Goal: Find specific page/section: Find specific page/section

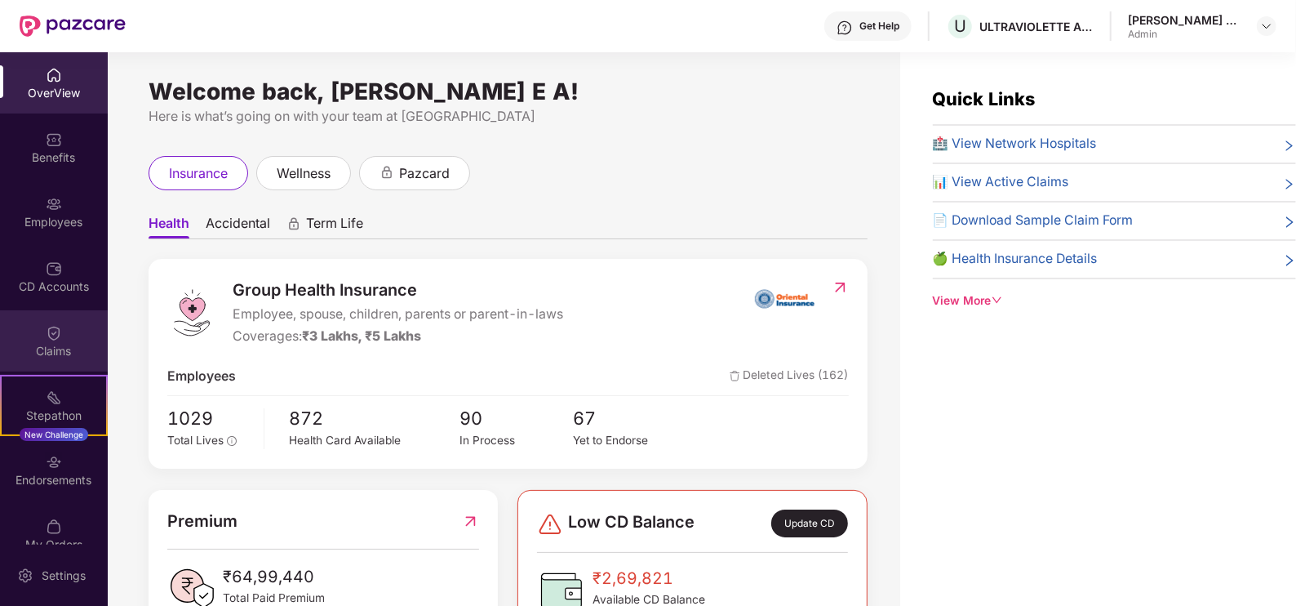
click at [57, 343] on div "Claims" at bounding box center [54, 351] width 108 height 16
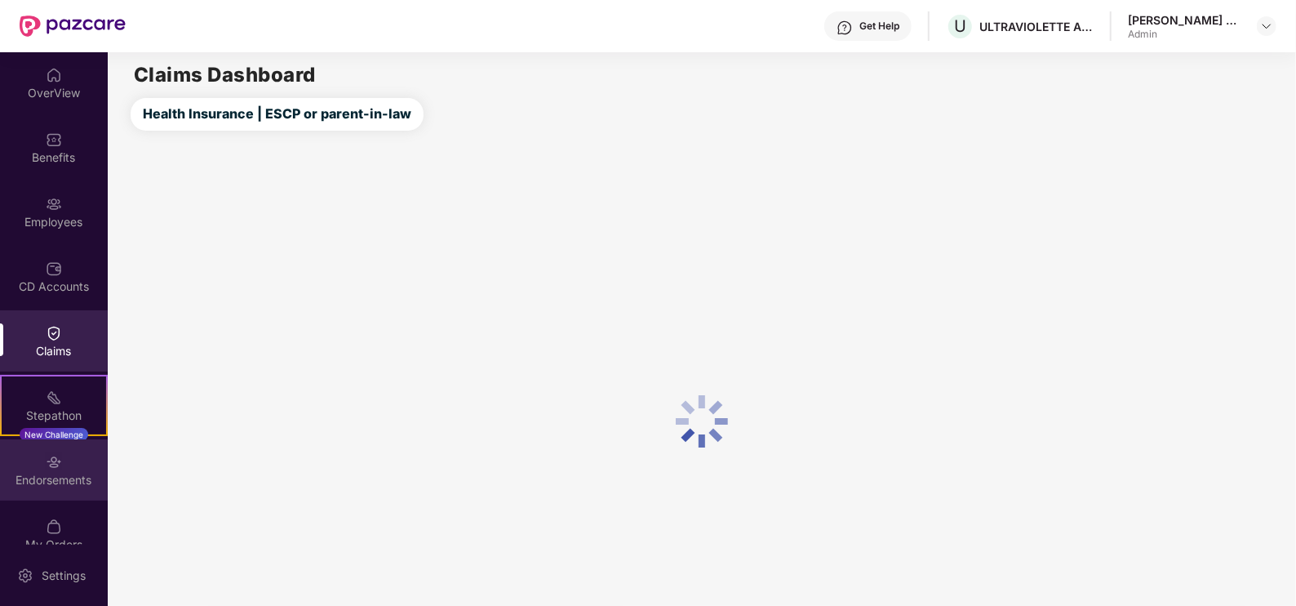
click at [52, 486] on div "Endorsements" at bounding box center [54, 480] width 108 height 16
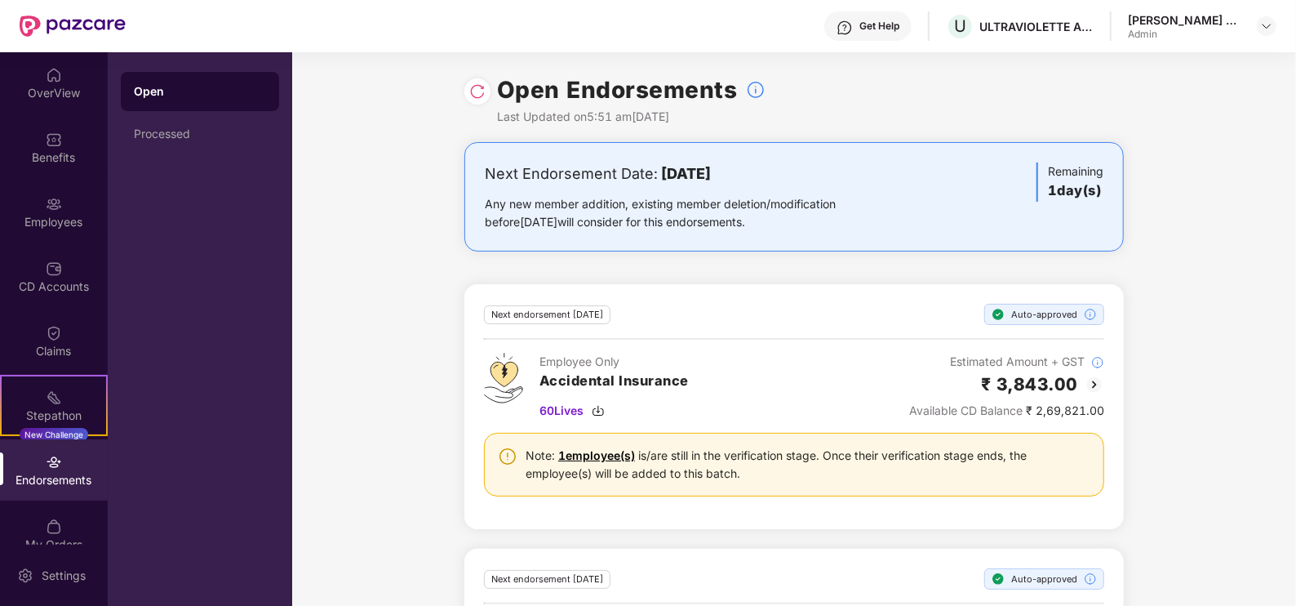
drag, startPoint x: 699, startPoint y: 222, endPoint x: 471, endPoint y: 192, distance: 229.7
click at [471, 192] on div "Next Endorsement Date: [DATE] Any new member addition, existing member deletion…" at bounding box center [794, 196] width 660 height 109
click at [817, 229] on div "Any new member addition, existing member deletion/modification before [DATE] wi…" at bounding box center [686, 213] width 402 height 36
click at [184, 147] on div "Processed" at bounding box center [200, 133] width 158 height 39
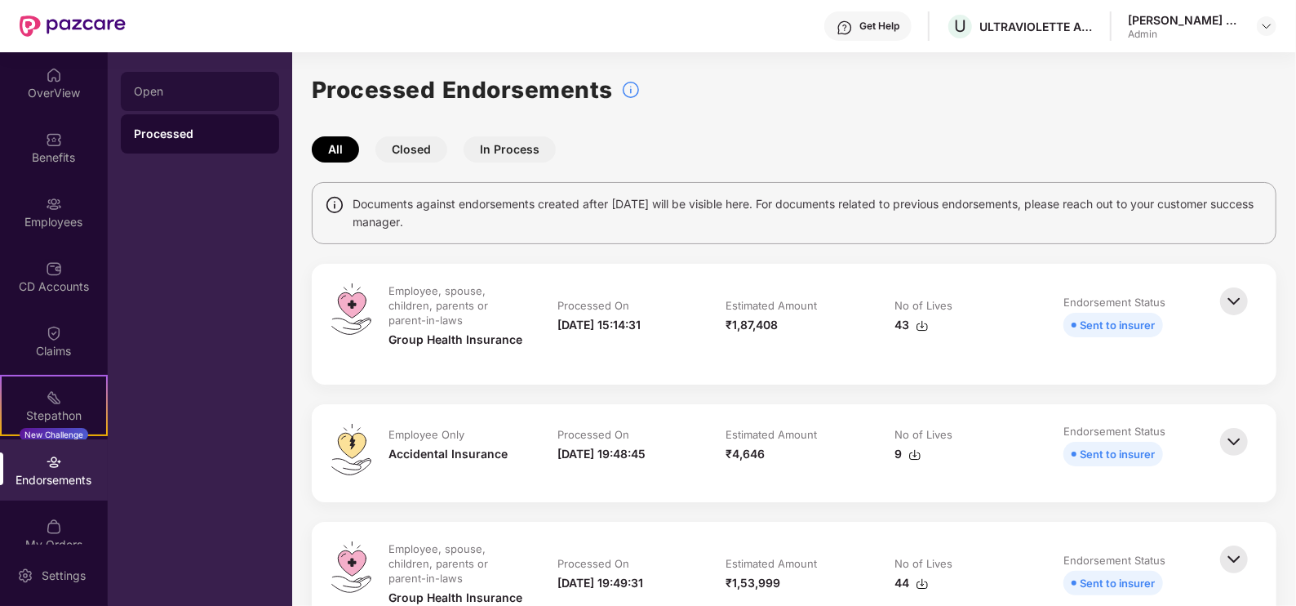
click at [184, 109] on div "Open" at bounding box center [200, 91] width 158 height 39
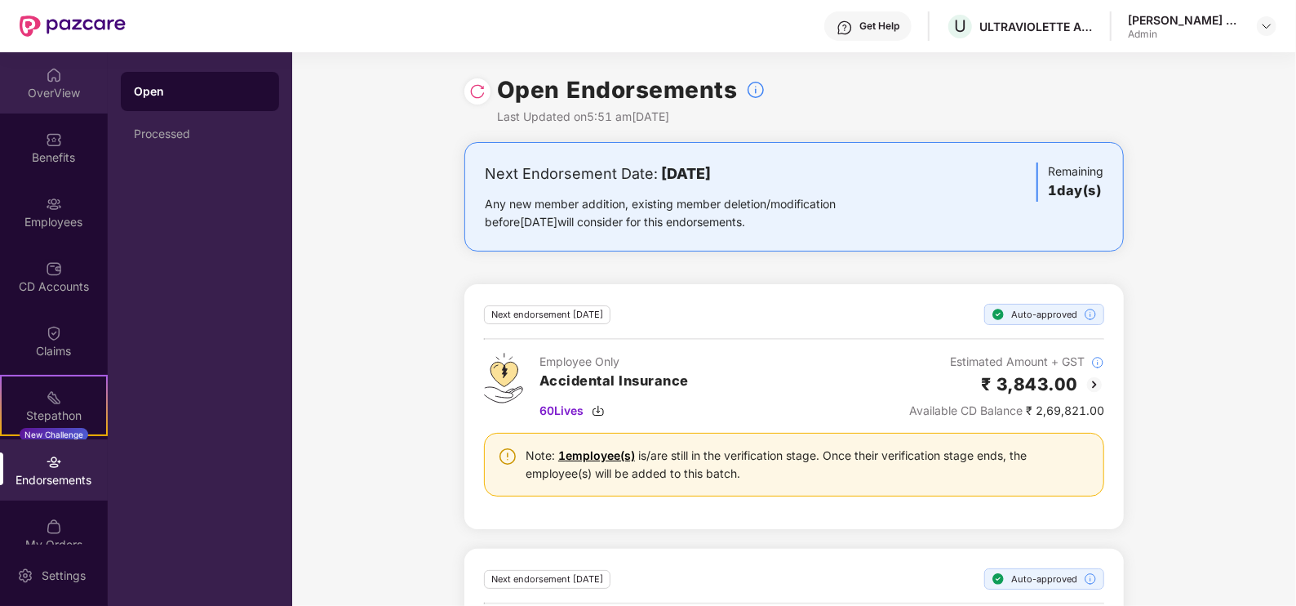
click at [53, 85] on div "OverView" at bounding box center [54, 93] width 108 height 16
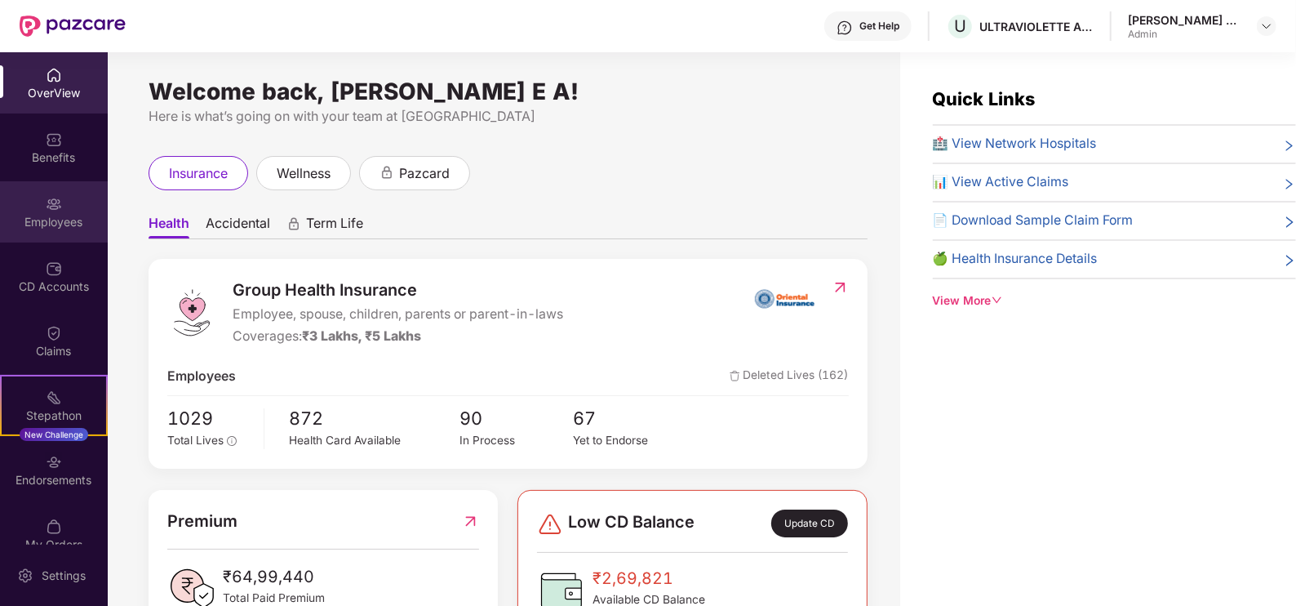
click at [61, 196] on div "Employees" at bounding box center [54, 211] width 108 height 61
